Goal: Transaction & Acquisition: Download file/media

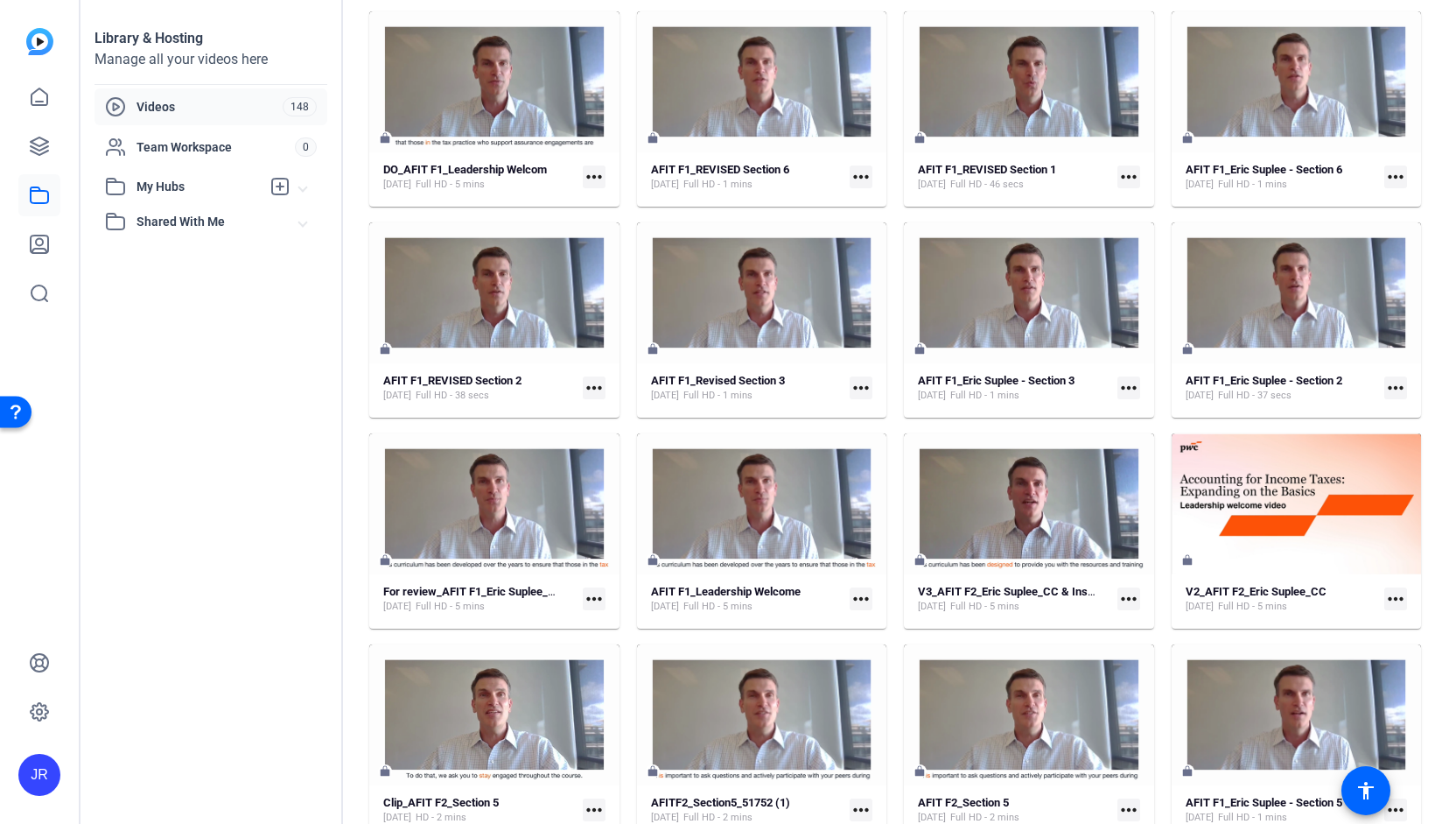
scroll to position [159, 0]
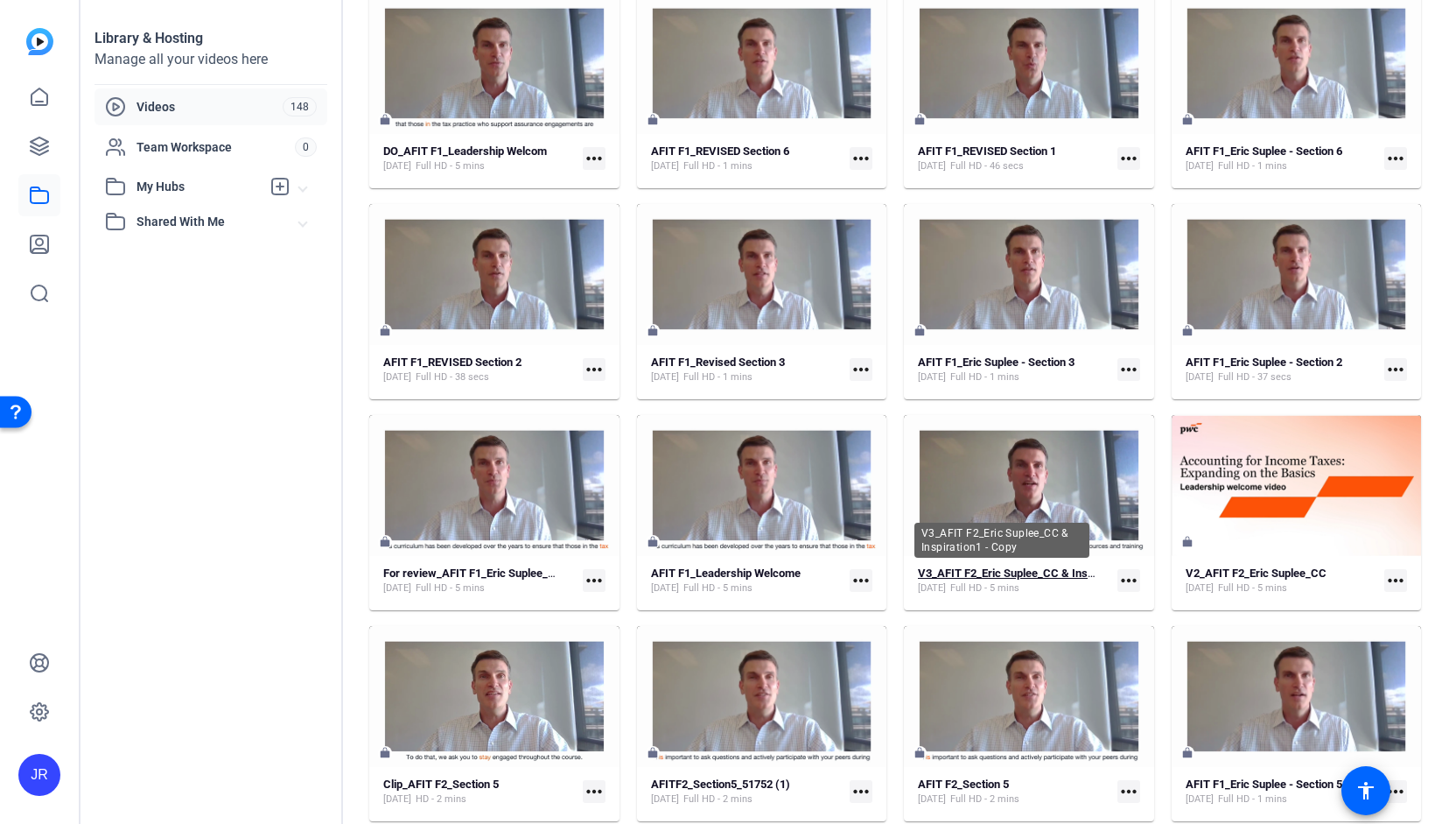
click at [957, 568] on strong "V3_AFIT F2_Eric Suplee_CC & Inspiration1 - Copy" at bounding box center [1043, 572] width 250 height 13
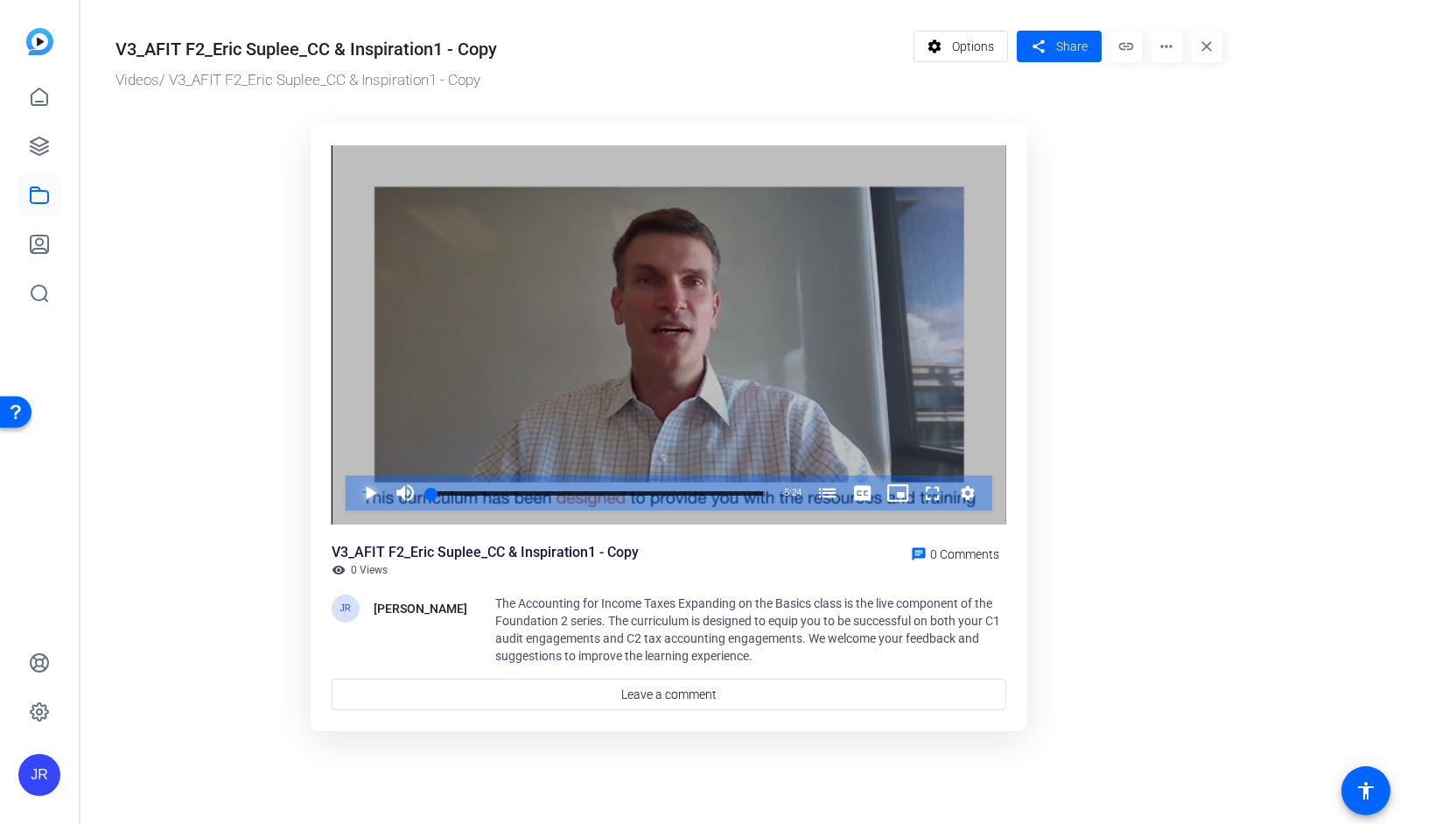
click at [353, 495] on span "Video Player" at bounding box center [353, 492] width 0 height 35
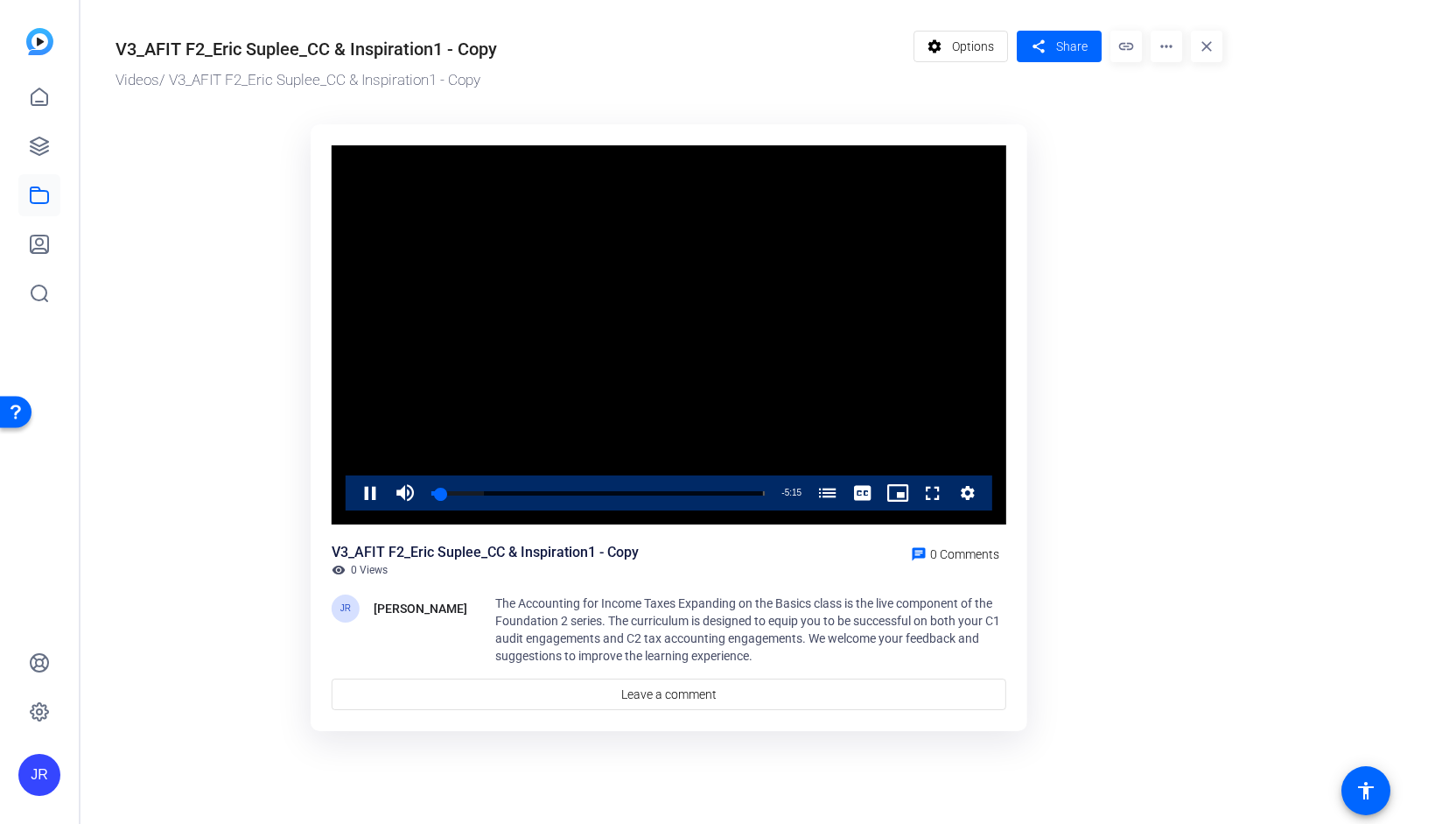
click at [758, 565] on div "V3_AFIT F2_Eric Suplee_CC & Inspiration1 - Copy visibility 0 Views chat 0 Comme…" at bounding box center [669, 558] width 675 height 35
click at [1164, 50] on mat-icon "more_horiz" at bounding box center [1167, 46] width 32 height 32
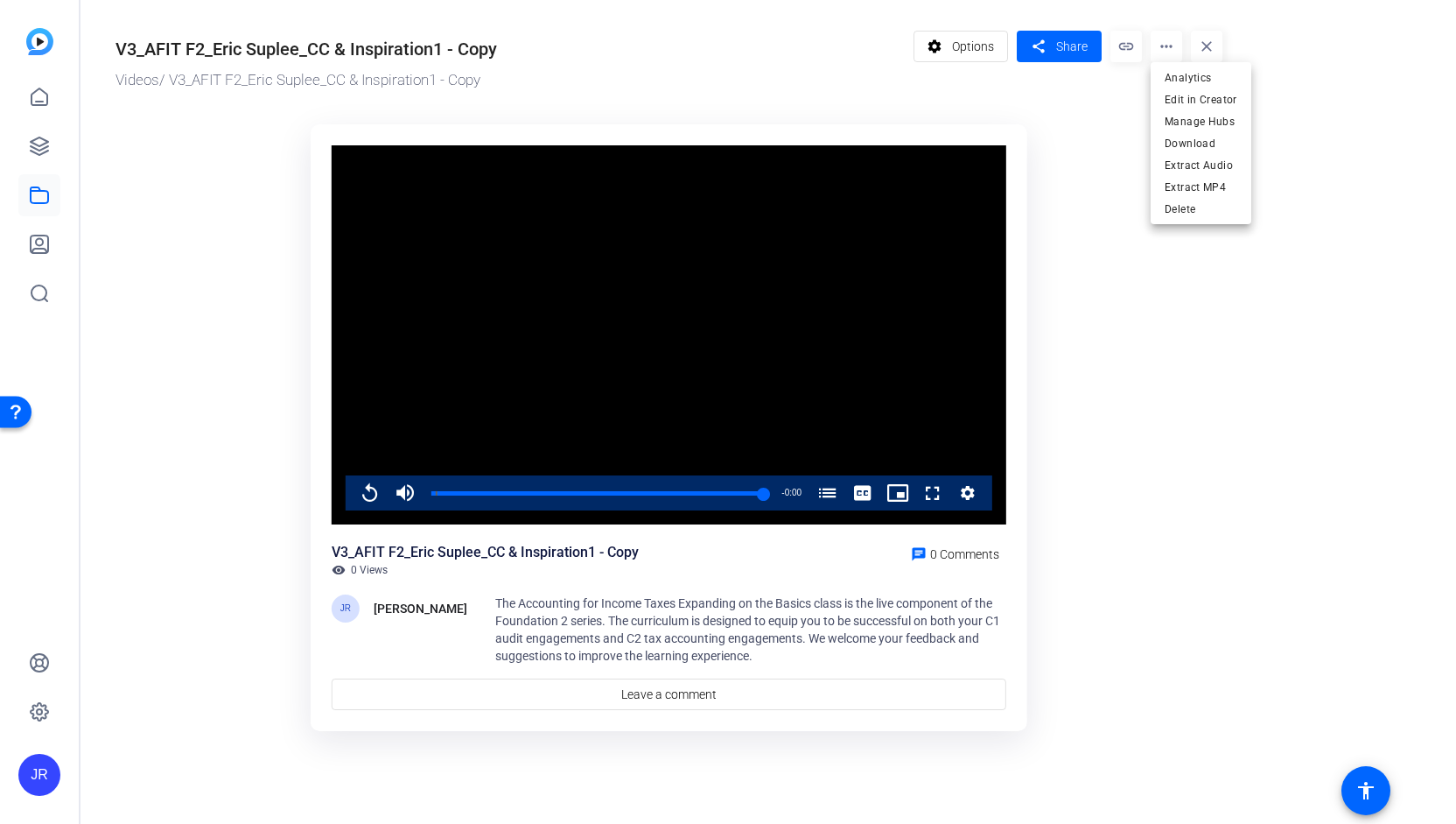
click at [1088, 214] on div at bounding box center [728, 412] width 1456 height 824
click at [1168, 45] on mat-icon "more_horiz" at bounding box center [1167, 46] width 32 height 32
click at [1184, 189] on span "Extract MP4" at bounding box center [1201, 187] width 73 height 21
click at [1162, 49] on mat-icon "more_horiz" at bounding box center [1167, 46] width 32 height 32
click at [1186, 142] on span "Download" at bounding box center [1218, 143] width 108 height 21
